Goal: Find contact information: Find contact information

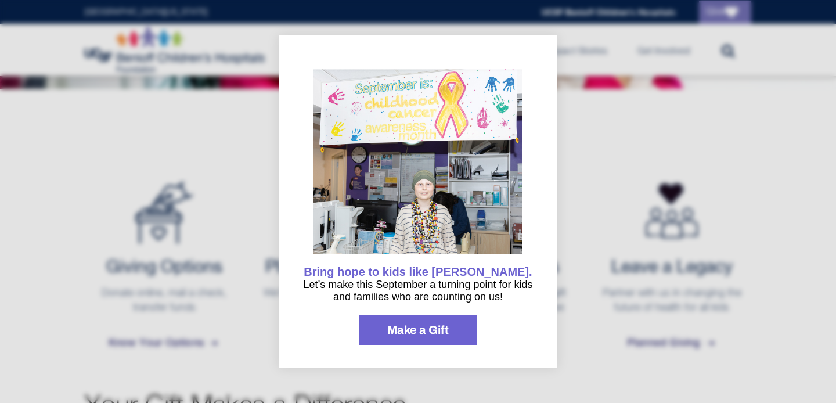
scroll to position [457, 0]
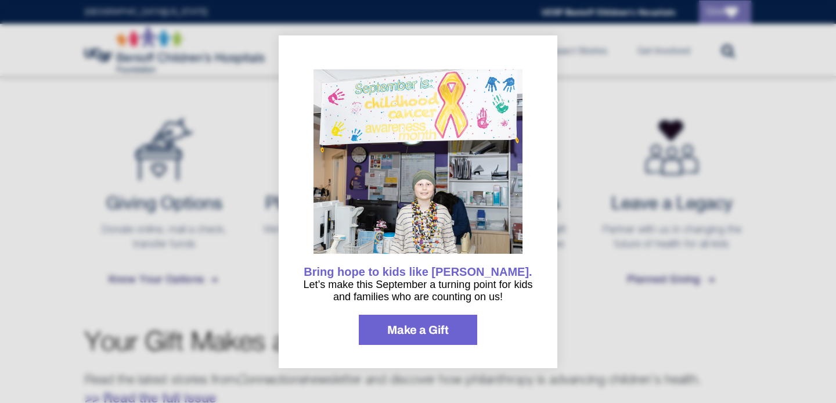
click at [546, 301] on div "Bring hope to kids like Elena. Let’s make this September a turning point for ki…" at bounding box center [418, 201] width 279 height 333
click at [582, 301] on div at bounding box center [418, 201] width 836 height 403
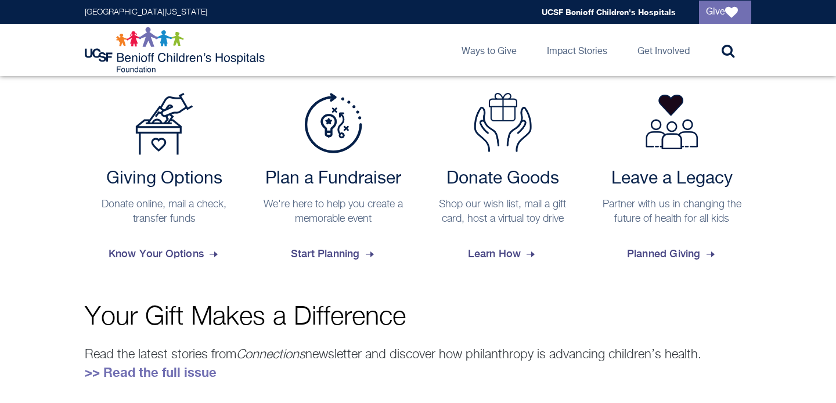
scroll to position [483, 0]
click at [365, 254] on span "Start Planning" at bounding box center [333, 252] width 85 height 31
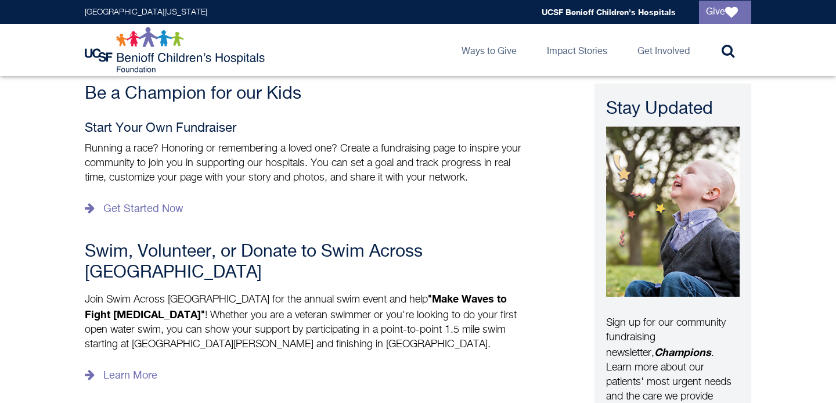
scroll to position [236, 0]
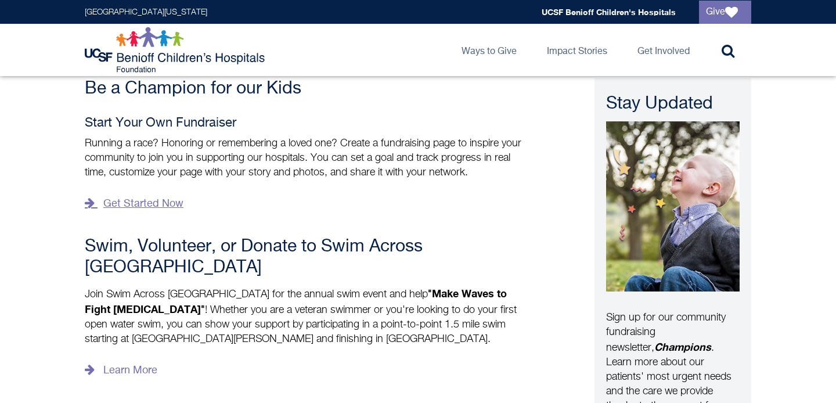
click at [165, 206] on link "Get Started Now" at bounding box center [134, 203] width 99 height 19
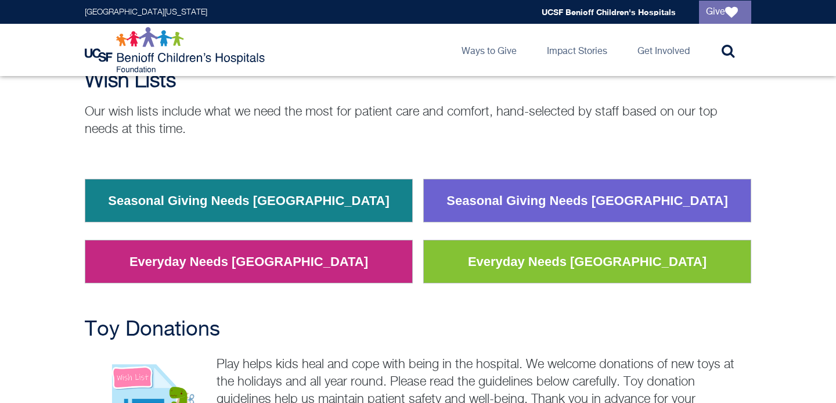
scroll to position [156, 0]
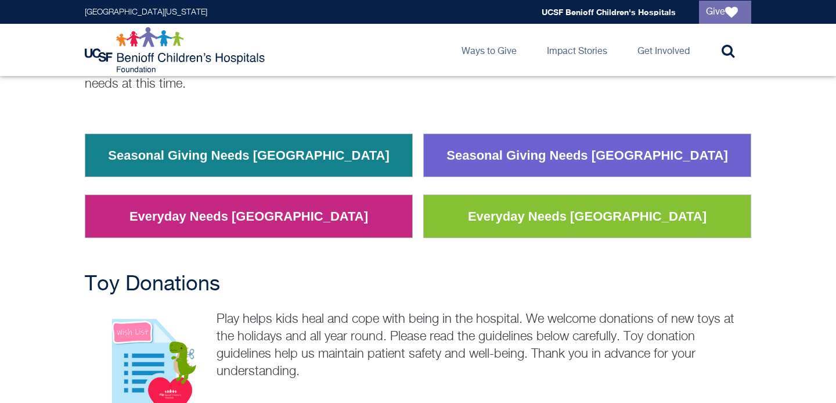
click at [368, 159] on td "Seasonal Giving Needs [GEOGRAPHIC_DATA]" at bounding box center [248, 155] width 327 height 43
click at [300, 163] on link "Seasonal Giving Needs [GEOGRAPHIC_DATA]" at bounding box center [248, 155] width 299 height 30
click at [295, 244] on div "Seasonal Giving Needs [GEOGRAPHIC_DATA] Everyday Needs [GEOGRAPHIC_DATA]" at bounding box center [249, 195] width 328 height 122
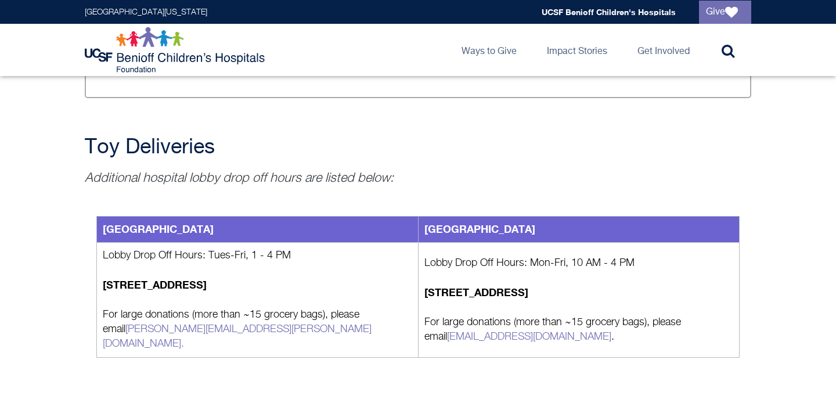
scroll to position [1293, 0]
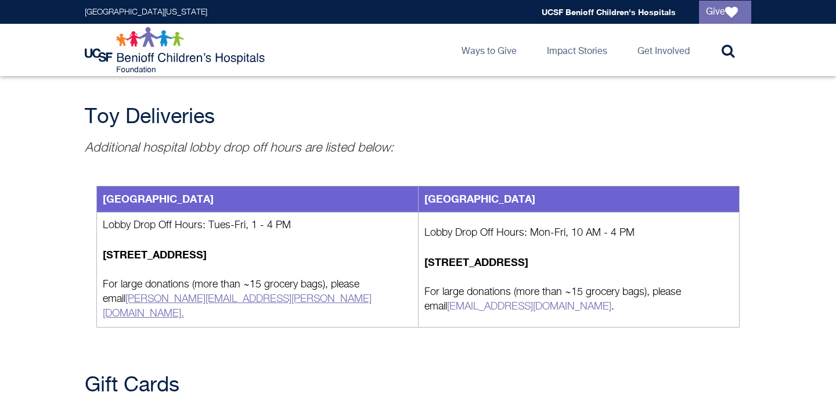
click at [114, 297] on link "[PERSON_NAME][EMAIL_ADDRESS][PERSON_NAME][DOMAIN_NAME] ." at bounding box center [237, 306] width 269 height 25
click at [197, 322] on div "[GEOGRAPHIC_DATA] [GEOGRAPHIC_DATA] Lobby Drop Off Hours: Tues-Fri, 1 - 4 PM [S…" at bounding box center [418, 257] width 666 height 200
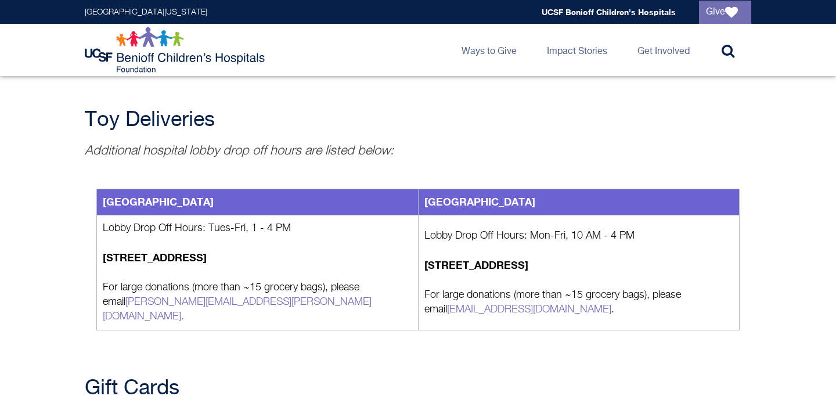
scroll to position [1286, 0]
